Goal: Check status: Check status

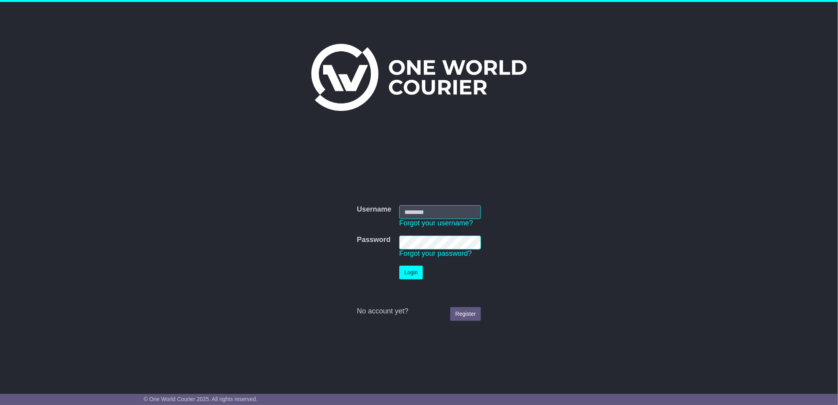
type input "****"
click at [415, 274] on button "Login" at bounding box center [411, 273] width 24 height 14
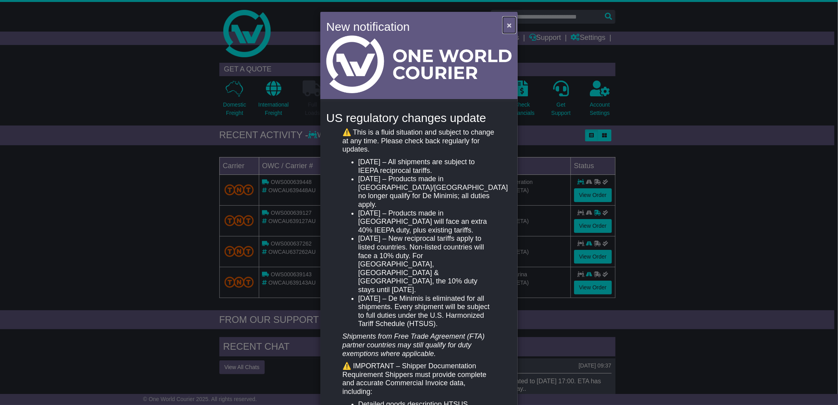
click at [505, 24] on button "×" at bounding box center [509, 25] width 13 height 16
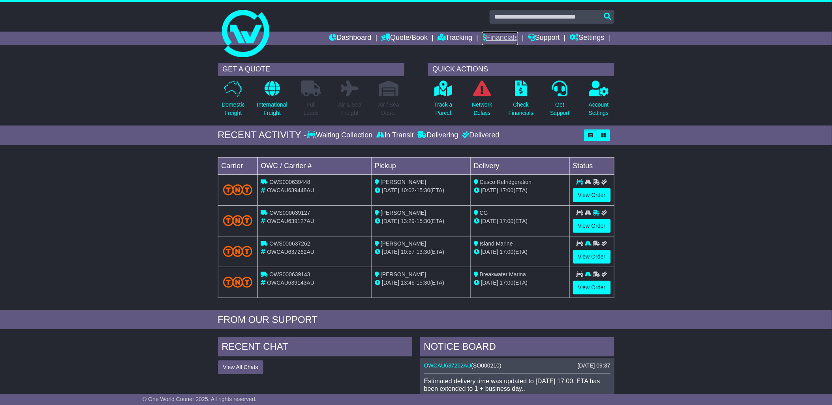
click at [503, 36] on link "Financials" at bounding box center [500, 38] width 36 height 13
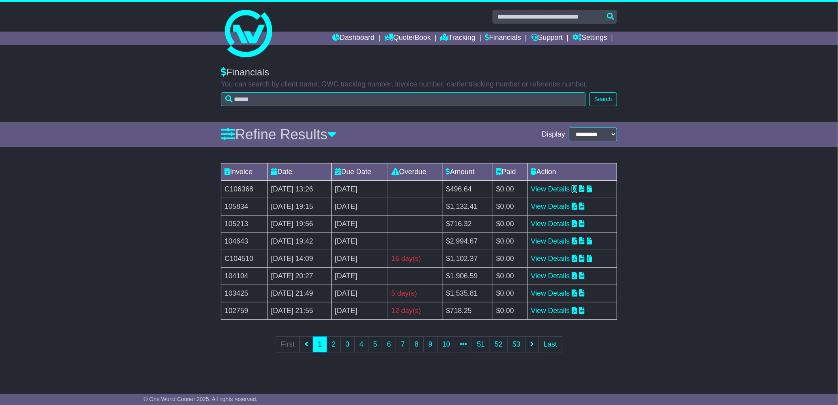
click at [577, 187] on icon at bounding box center [575, 188] width 6 height 7
click at [520, 10] on input "text" at bounding box center [555, 17] width 125 height 14
paste input "**********"
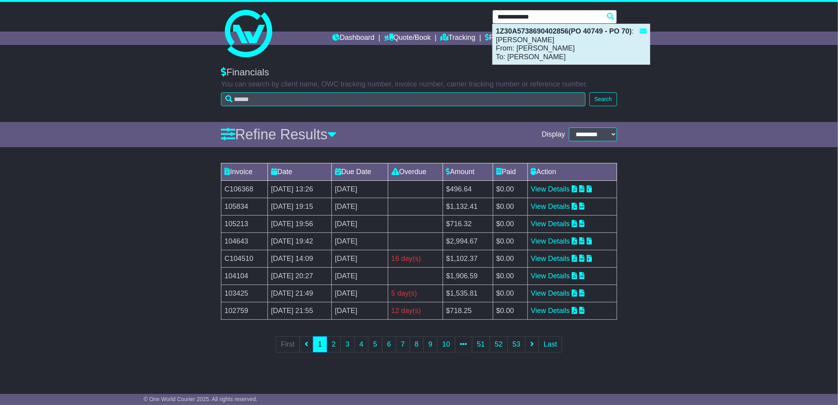
click at [568, 30] on strong "1Z30A5738690402856(PO 40749 - PO 70)" at bounding box center [564, 31] width 136 height 8
type input "**********"
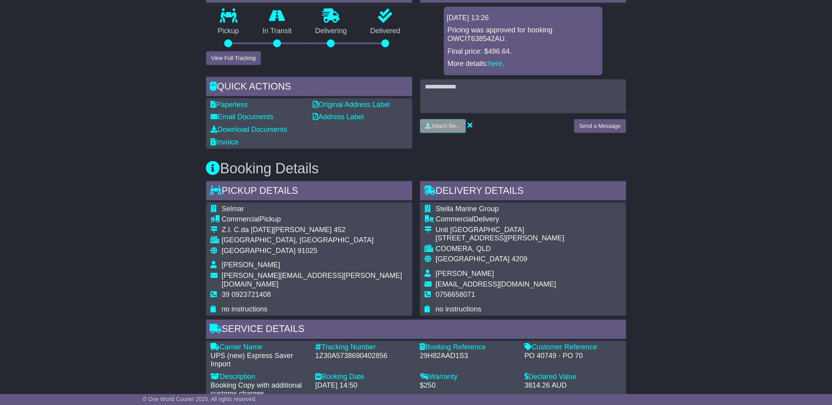
scroll to position [292, 0]
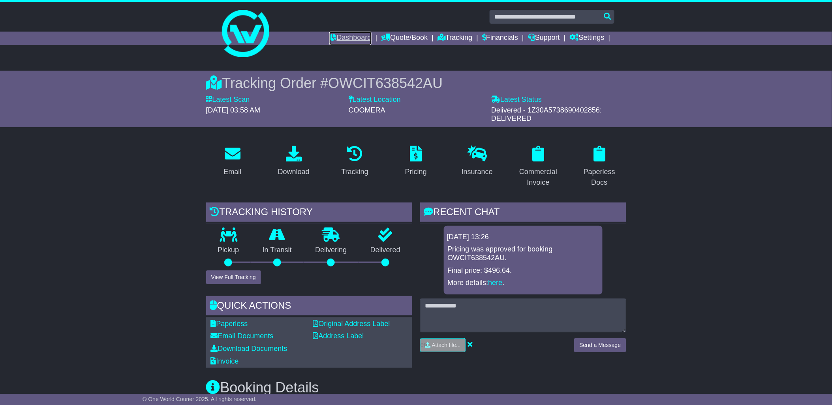
click at [356, 36] on link "Dashboard" at bounding box center [350, 38] width 42 height 13
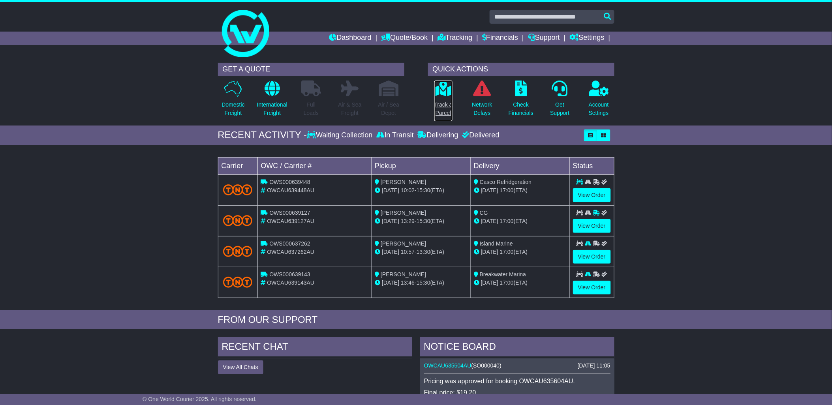
click at [449, 101] on p "Track a Parcel" at bounding box center [443, 109] width 18 height 17
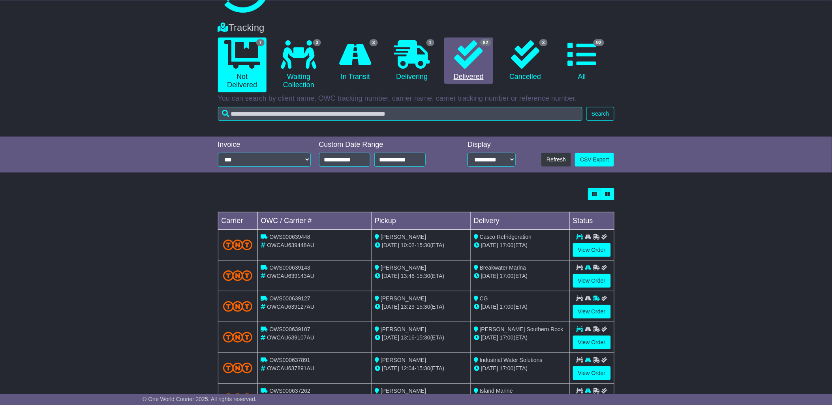
scroll to position [113, 0]
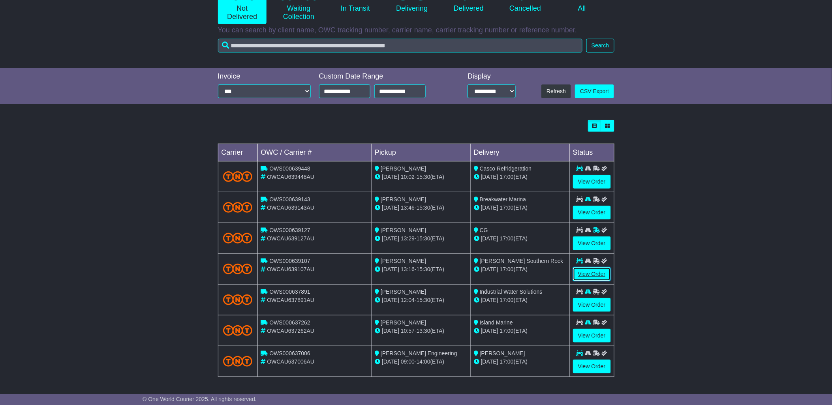
click at [580, 271] on link "View Order" at bounding box center [592, 274] width 38 height 14
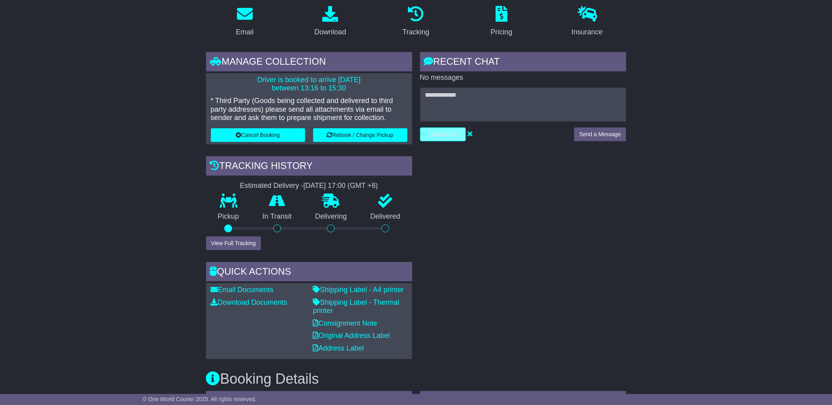
scroll to position [146, 0]
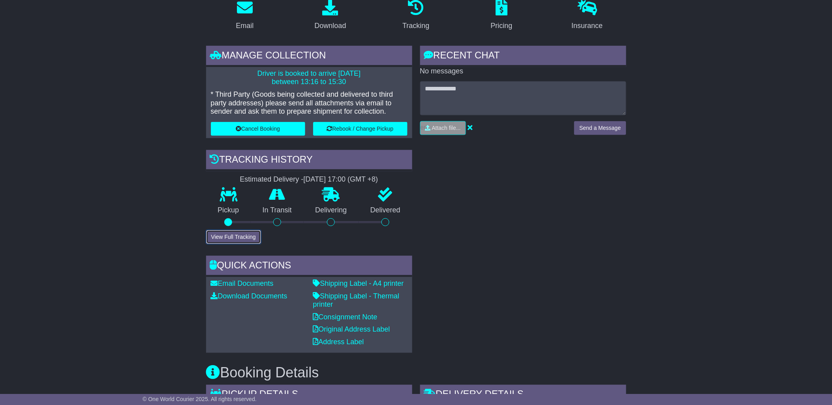
click at [221, 239] on button "View Full Tracking" at bounding box center [233, 237] width 55 height 14
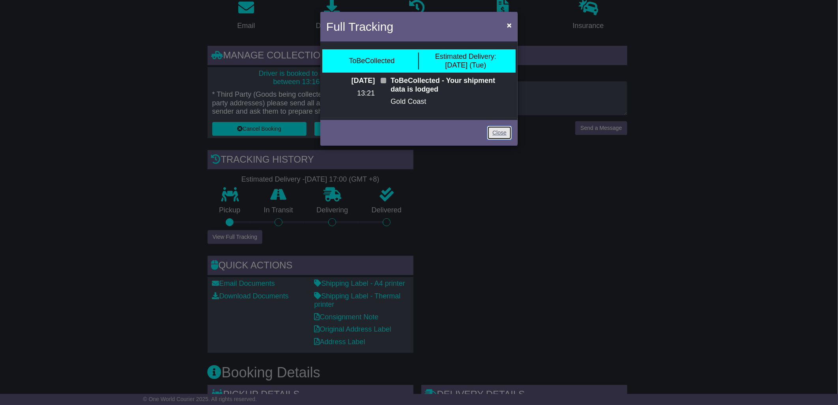
click at [500, 131] on link "Close" at bounding box center [499, 133] width 24 height 14
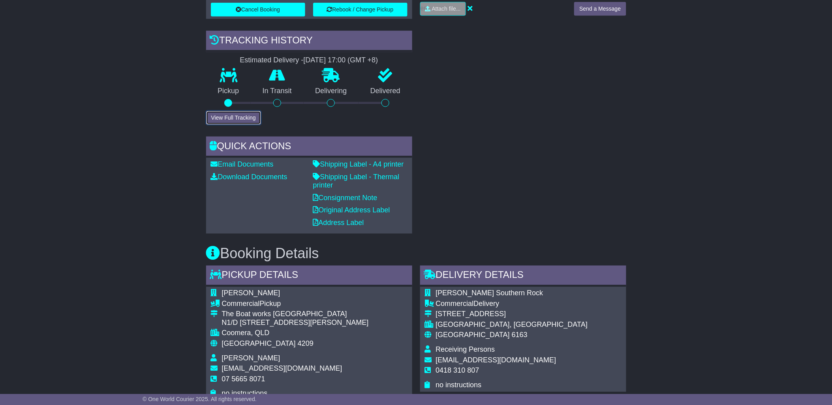
scroll to position [286, 0]
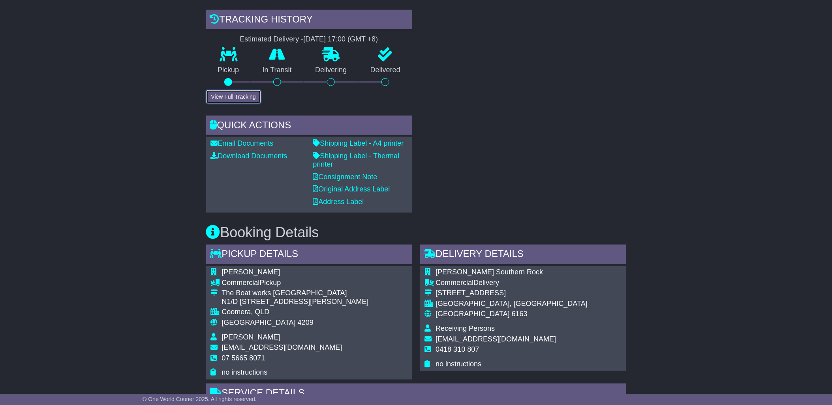
click at [247, 99] on button "View Full Tracking" at bounding box center [233, 97] width 55 height 14
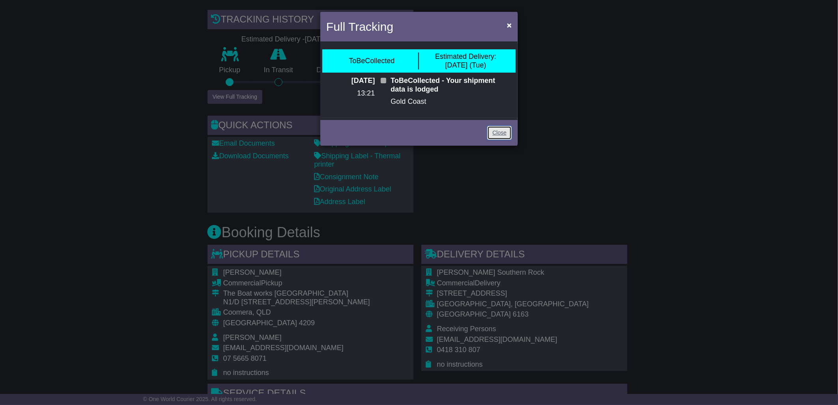
click at [503, 132] on link "Close" at bounding box center [499, 133] width 24 height 14
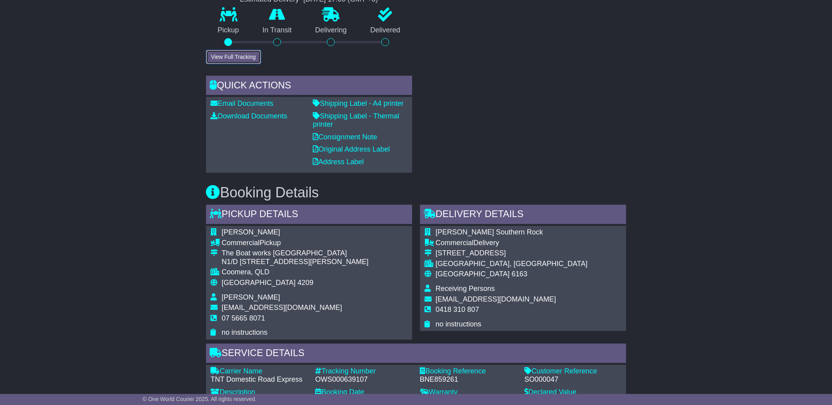
scroll to position [0, 0]
